Goal: Navigation & Orientation: Find specific page/section

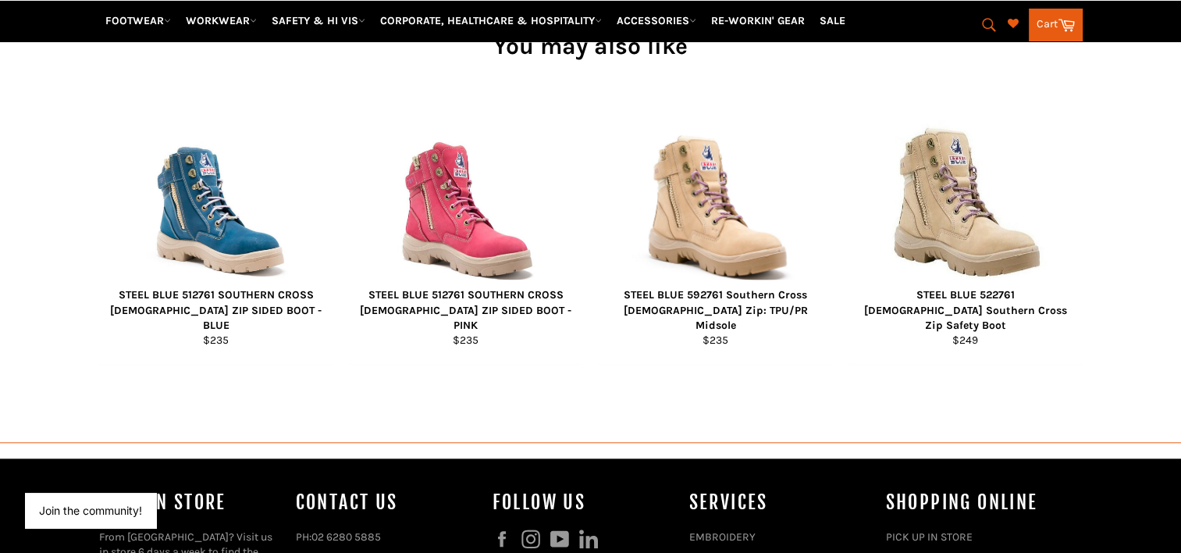
scroll to position [1905, 0]
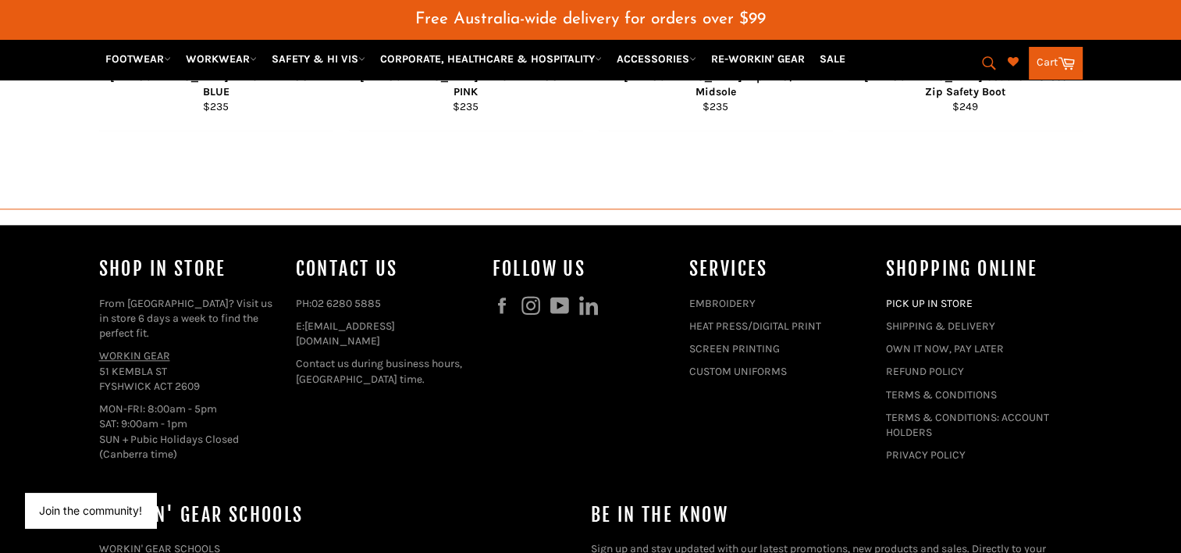
click at [893, 297] on link "PICK UP IN STORE" at bounding box center [929, 303] width 87 height 13
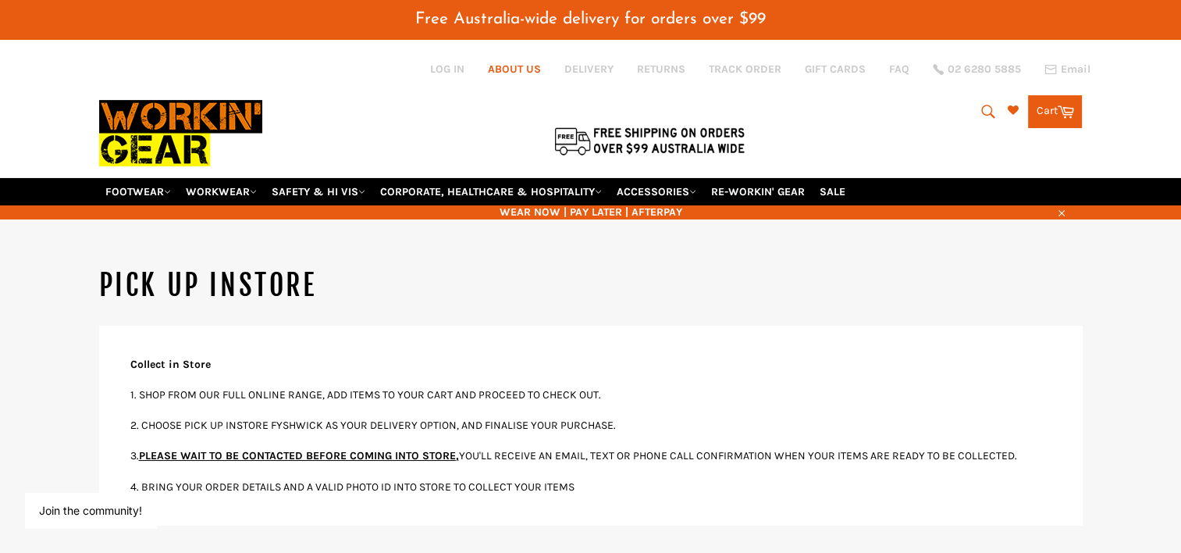
click at [497, 66] on link "ABOUT US" at bounding box center [514, 69] width 53 height 15
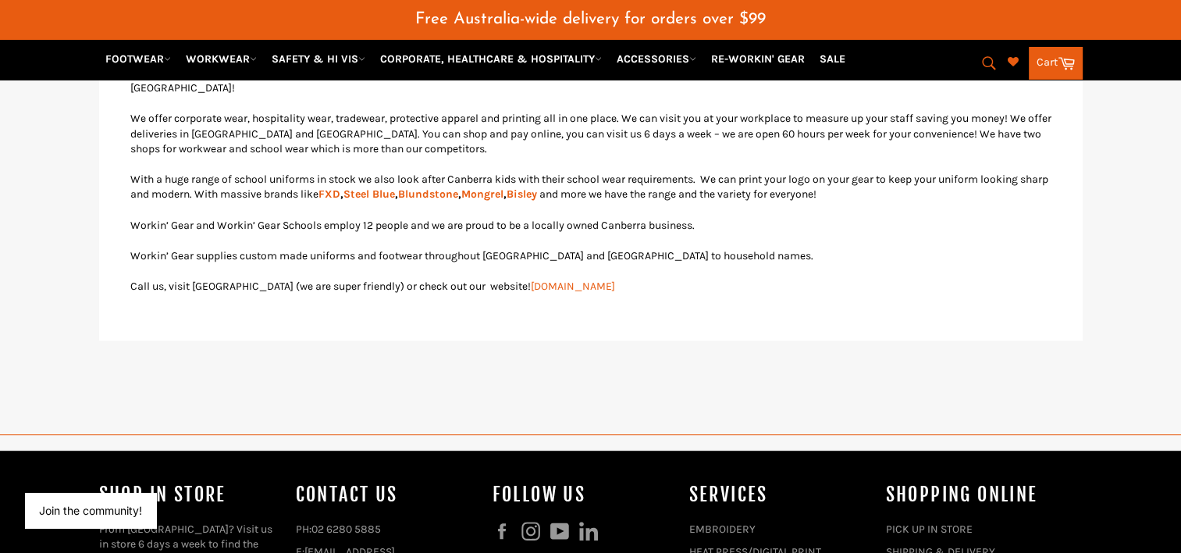
scroll to position [937, 0]
